Goal: Information Seeking & Learning: Learn about a topic

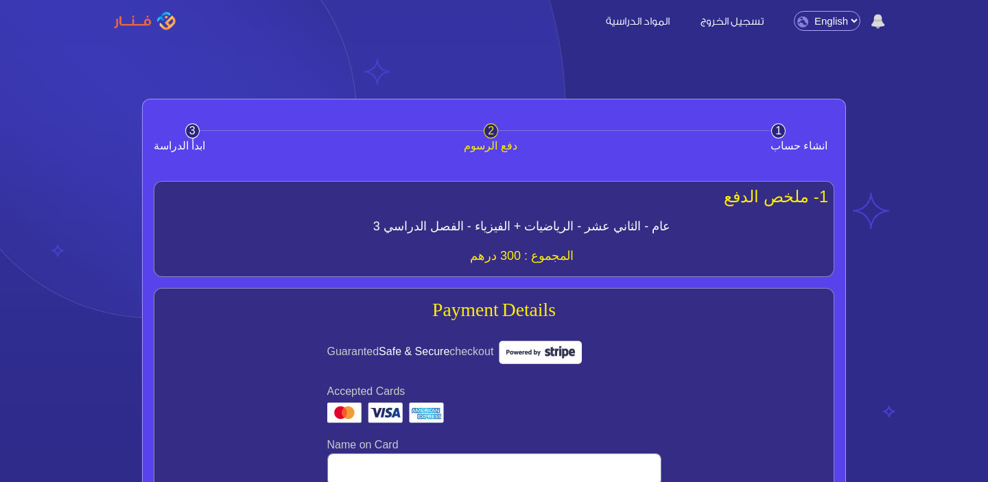
click at [633, 20] on link "المواد الدراسية" at bounding box center [637, 20] width 91 height 14
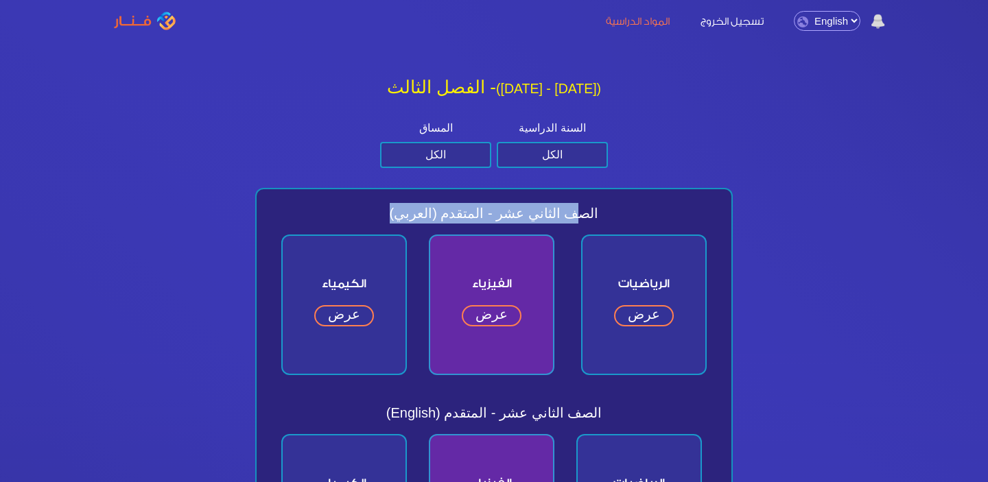
drag, startPoint x: 555, startPoint y: 215, endPoint x: 357, endPoint y: 215, distance: 198.2
click at [357, 215] on span "الصف الثاني عشر - المتقدم (العربي)" at bounding box center [493, 213] width 447 height 21
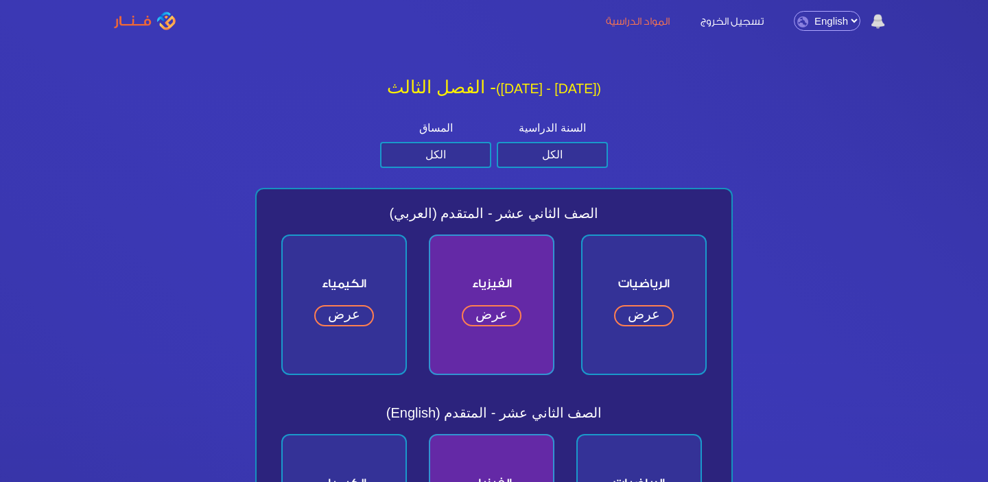
click at [407, 211] on span "الصف الثاني عشر - المتقدم (العربي)" at bounding box center [493, 213] width 447 height 21
drag, startPoint x: 495, startPoint y: 215, endPoint x: 292, endPoint y: 215, distance: 202.4
click at [294, 215] on span "الصف الثاني عشر - المتقدم (العربي)" at bounding box center [493, 213] width 447 height 21
click at [463, 203] on span "الصف الثاني عشر - المتقدم (العربي)" at bounding box center [493, 213] width 447 height 21
drag, startPoint x: 506, startPoint y: 209, endPoint x: 346, endPoint y: 209, distance: 159.8
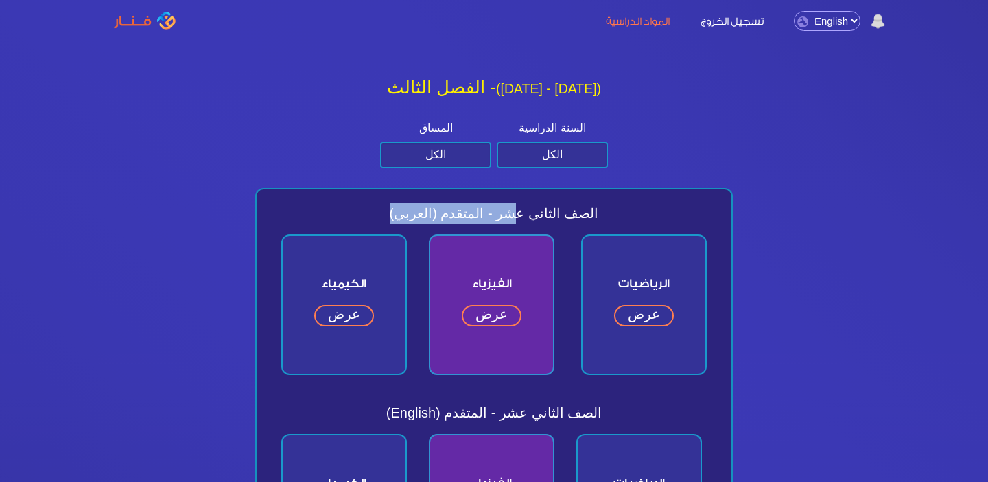
click at [346, 209] on span "الصف الثاني عشر - المتقدم (العربي)" at bounding box center [493, 213] width 447 height 21
click at [470, 204] on span "الصف الثاني عشر - المتقدم (العربي)" at bounding box center [493, 213] width 447 height 21
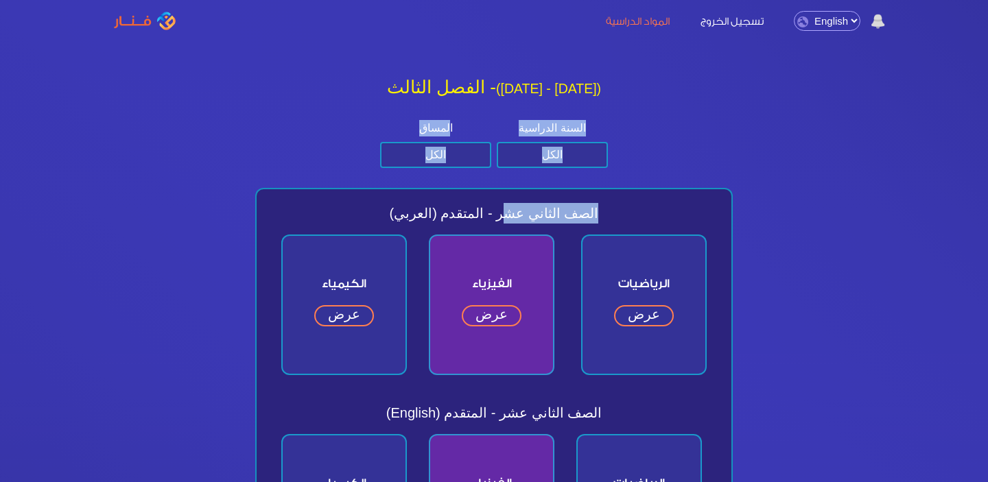
drag, startPoint x: 503, startPoint y: 208, endPoint x: 208, endPoint y: 202, distance: 295.0
click at [501, 206] on span "الصف الثاني عشر - المتقدم (العربي)" at bounding box center [493, 213] width 447 height 21
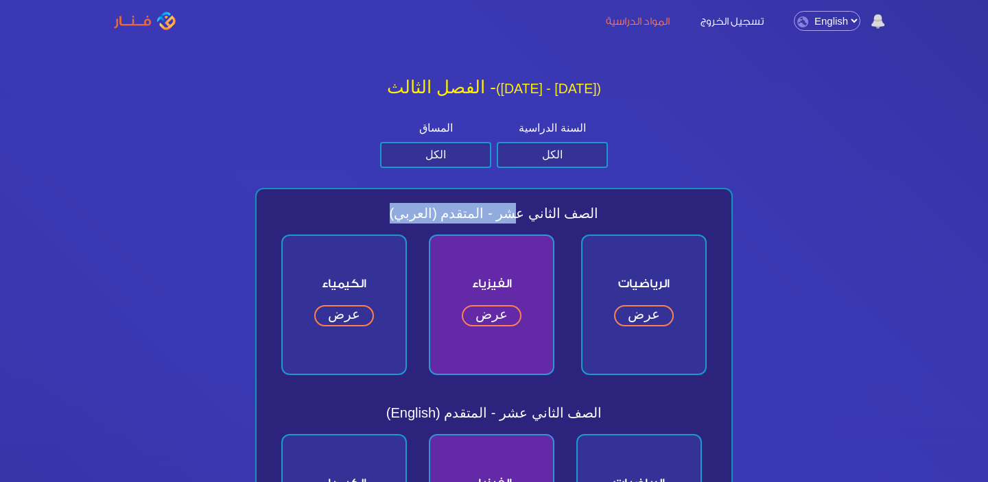
drag, startPoint x: 506, startPoint y: 211, endPoint x: 354, endPoint y: 211, distance: 152.3
click at [355, 211] on span "الصف الثاني عشر - المتقدم (العربي)" at bounding box center [493, 213] width 447 height 21
click at [425, 211] on span "الصف الثاني عشر - المتقدم (العربي)" at bounding box center [493, 213] width 447 height 21
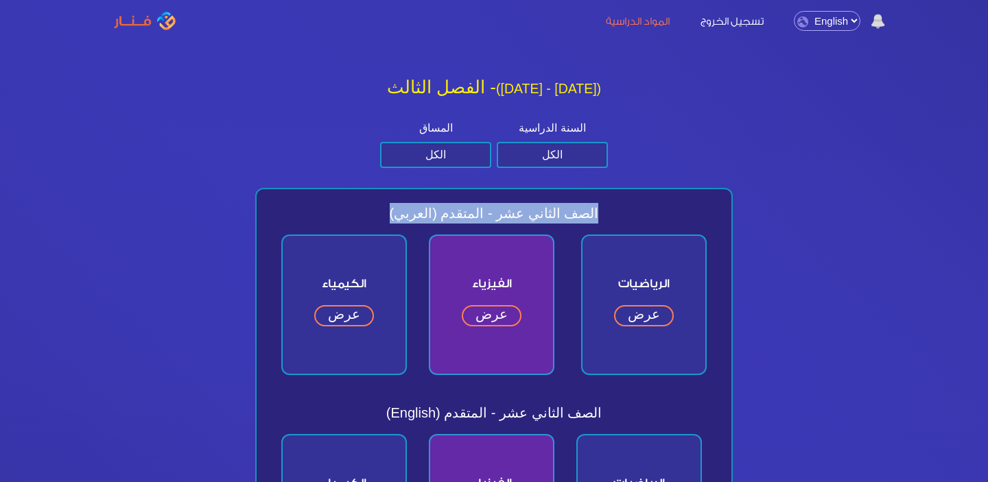
click at [425, 211] on span "الصف الثاني عشر - المتقدم (العربي)" at bounding box center [493, 213] width 447 height 21
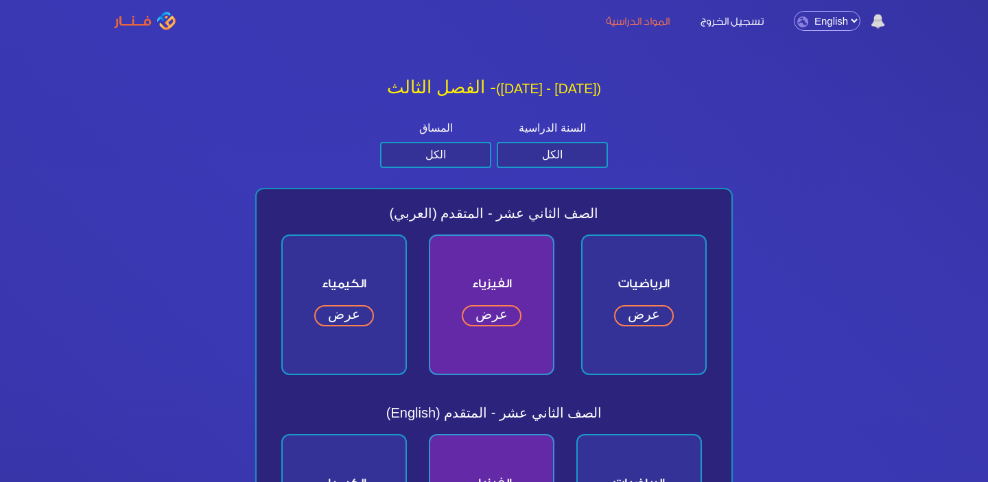
click at [420, 227] on div "الفيزياء عرض" at bounding box center [491, 305] width 147 height 163
click at [420, 219] on span "الصف الثاني عشر - المتقدم (العربي)" at bounding box center [493, 213] width 447 height 21
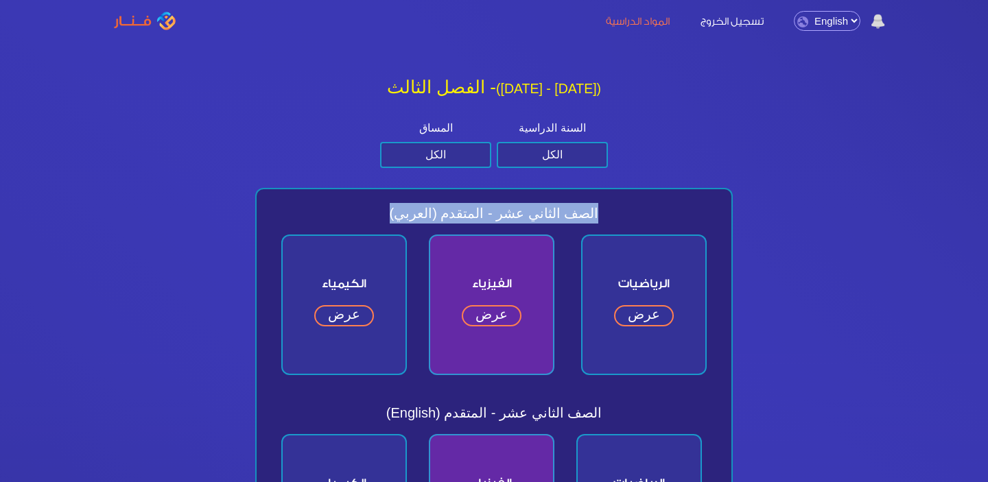
click at [420, 219] on span "الصف الثاني عشر - المتقدم (العربي)" at bounding box center [493, 213] width 447 height 21
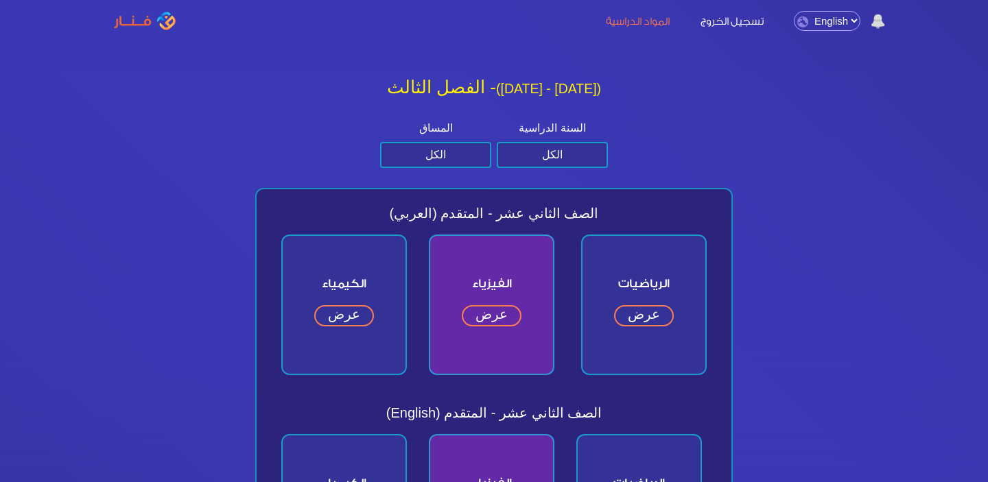
click at [427, 137] on div "المساق الكل متقدم عام" at bounding box center [435, 144] width 111 height 48
click at [427, 149] on select "الكل متقدم عام" at bounding box center [435, 155] width 111 height 26
click at [526, 141] on div "السنة الدراسية الكل الصف الثاني عشر الصف الحادي عشر الصف العاشر الصف التاسع" at bounding box center [552, 144] width 111 height 48
click at [526, 144] on select "الكل الصف الثاني عشر الصف الحادي عشر الصف العاشر الصف التاسع" at bounding box center [552, 155] width 111 height 26
click at [449, 158] on select "الكل متقدم عام" at bounding box center [435, 155] width 111 height 26
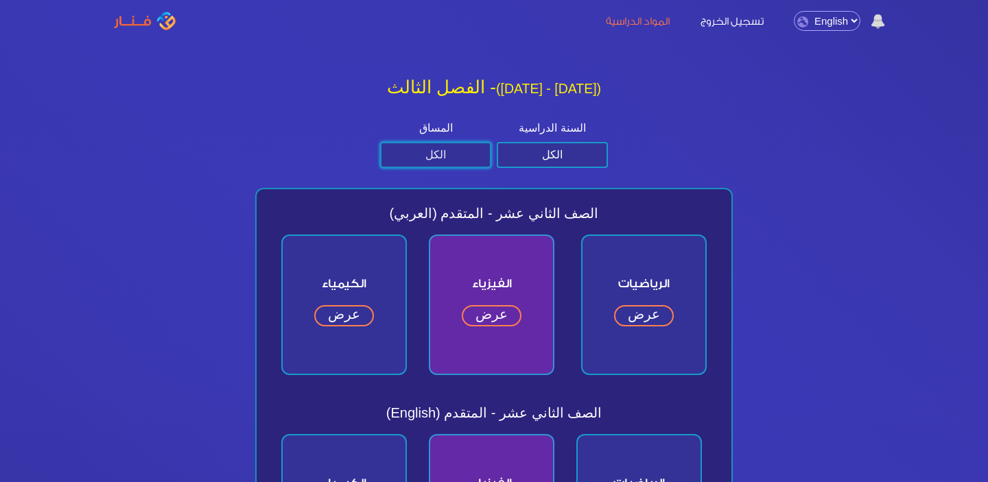
select select "العام"
click at [380, 142] on select "الكل متقدم عام" at bounding box center [435, 155] width 111 height 26
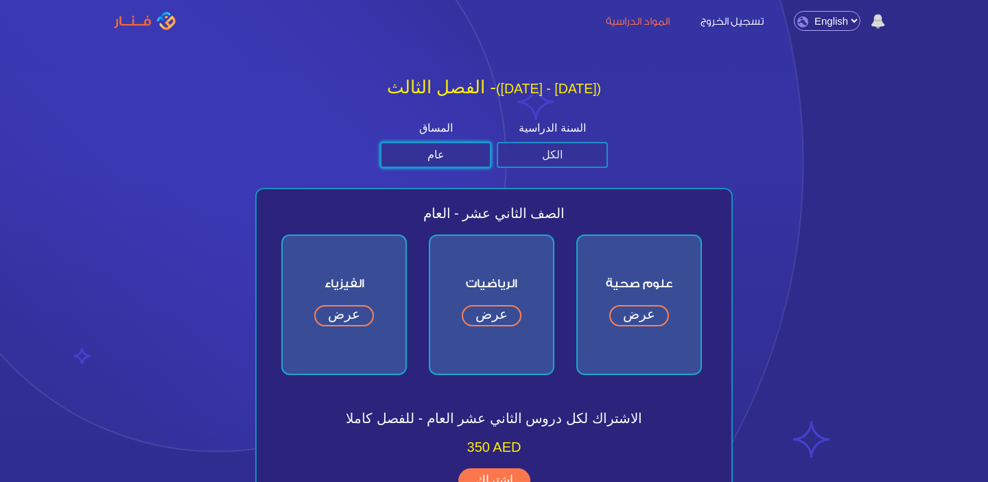
click at [556, 153] on select "الكل الصف الثاني عشر الصف الحادي عشر الصف العاشر الصف التاسع" at bounding box center [552, 155] width 111 height 26
select select "الحادي عشر"
click at [497, 142] on select "الكل الصف الثاني عشر الصف الحادي عشر الصف العاشر الصف التاسع" at bounding box center [552, 155] width 111 height 26
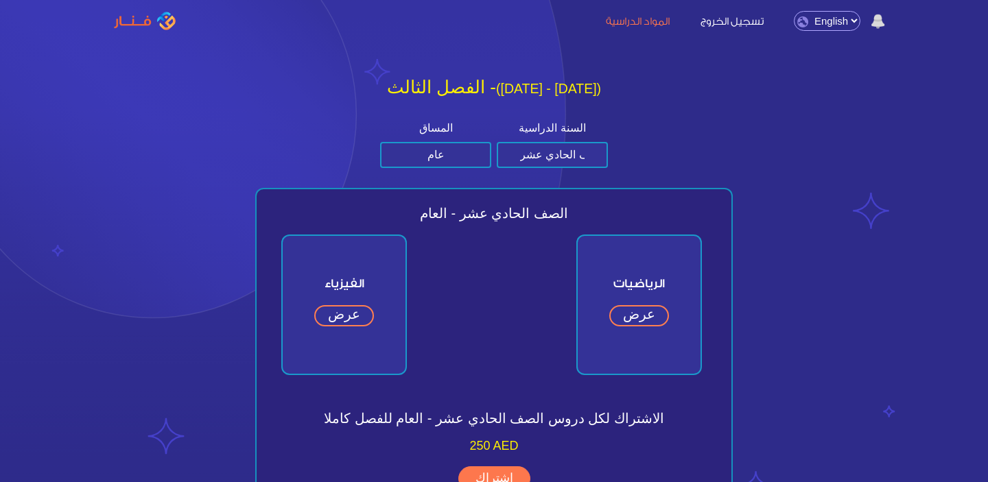
click at [876, 21] on img at bounding box center [878, 22] width 14 height 16
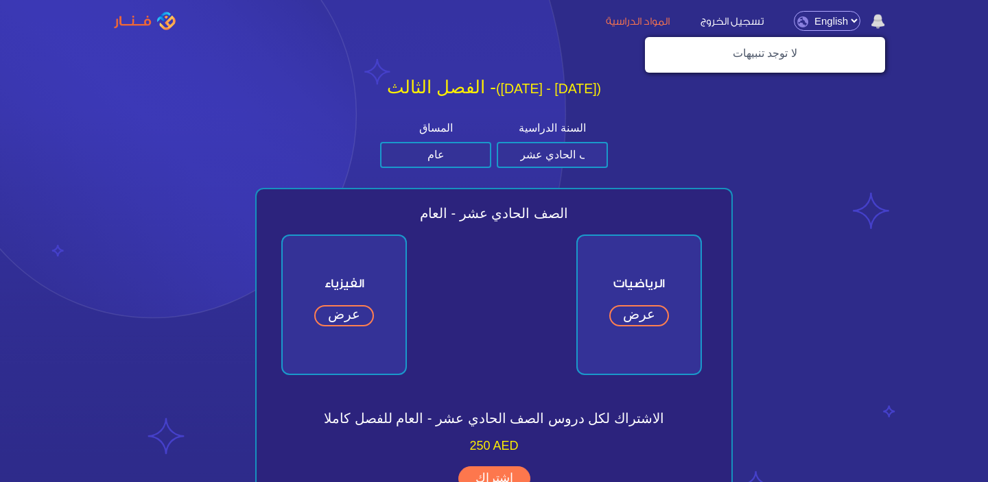
click at [821, 24] on select "English Arabic" at bounding box center [827, 21] width 67 height 20
select select "ar"
click at [794, 11] on select "English Arabic" at bounding box center [827, 21] width 67 height 20
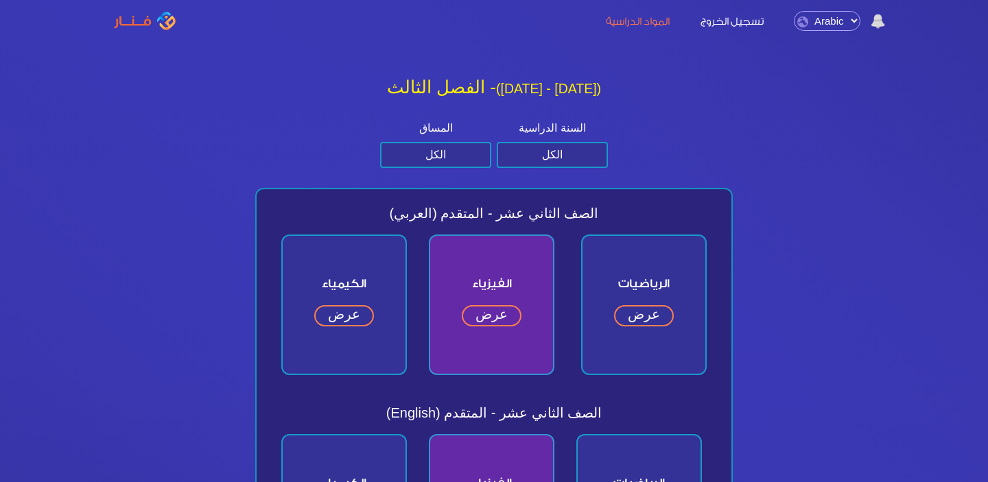
click at [816, 25] on select "English Arabic" at bounding box center [827, 21] width 67 height 20
select select "en"
click at [794, 11] on select "English Arabic" at bounding box center [827, 21] width 67 height 20
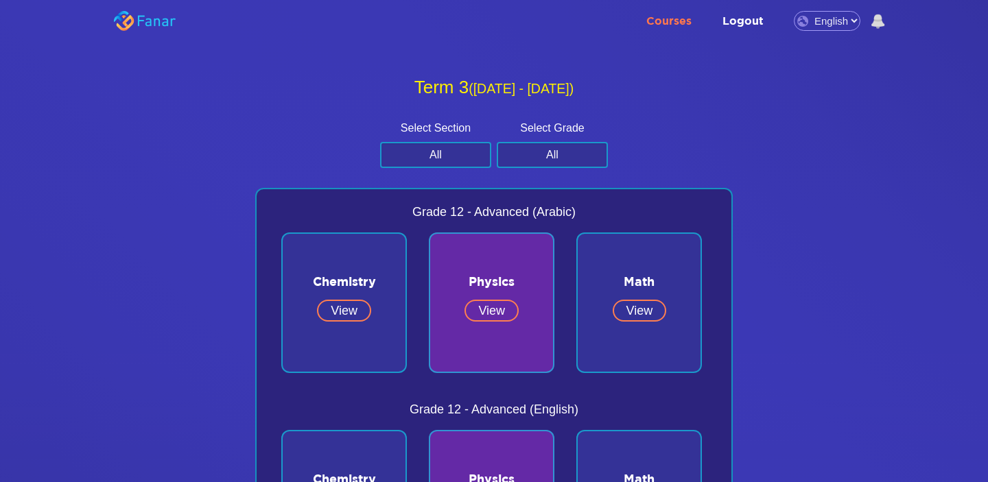
click at [826, 19] on select "English Arabic" at bounding box center [827, 21] width 67 height 20
select select "ar"
click at [794, 11] on select "English Arabic" at bounding box center [827, 21] width 67 height 20
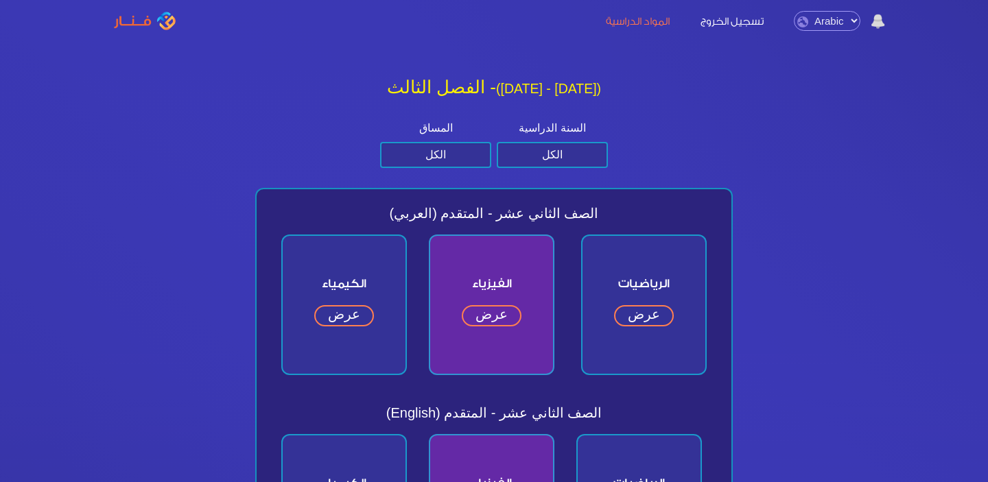
click at [808, 25] on select "English Arabic" at bounding box center [827, 21] width 67 height 20
select select "en"
click at [794, 11] on select "English Arabic" at bounding box center [827, 21] width 67 height 20
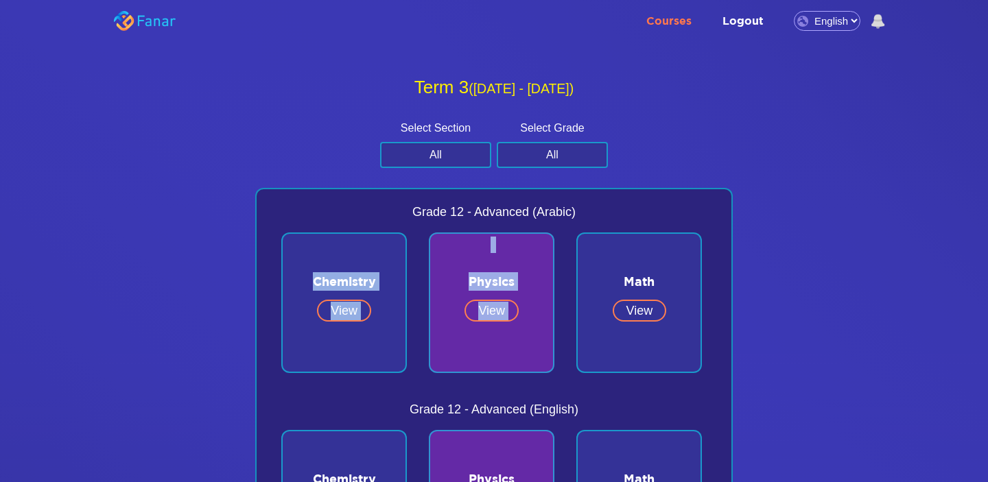
drag, startPoint x: 308, startPoint y: 282, endPoint x: 578, endPoint y: 278, distance: 270.3
click at [642, 272] on span "Math" at bounding box center [639, 281] width 123 height 40
drag, startPoint x: 661, startPoint y: 279, endPoint x: 284, endPoint y: 282, distance: 376.6
